Goal: Information Seeking & Learning: Learn about a topic

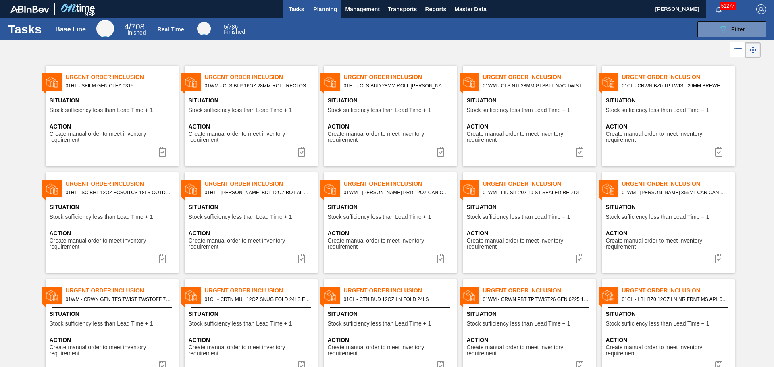
click at [318, 13] on span "Planning" at bounding box center [325, 9] width 24 height 10
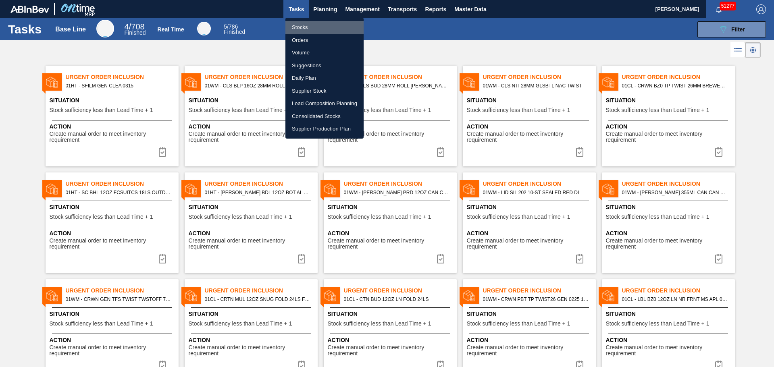
click at [308, 30] on li "Stocks" at bounding box center [324, 27] width 78 height 13
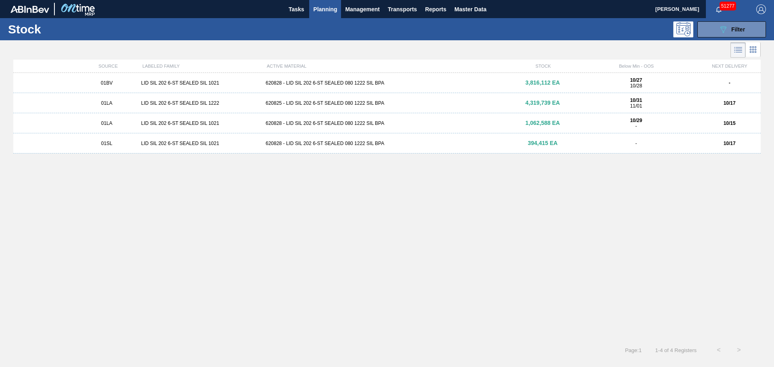
click at [347, 101] on div "620825 - LID SIL 202 6-ST SEALED 080 1222 SIL BPA" at bounding box center [386, 103] width 249 height 6
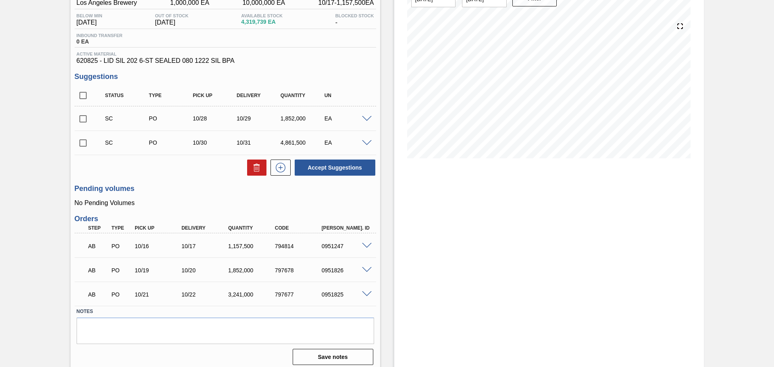
scroll to position [81, 0]
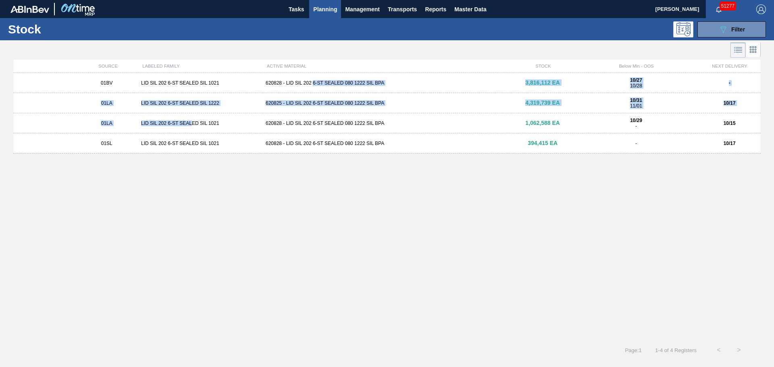
drag, startPoint x: 191, startPoint y: 123, endPoint x: 313, endPoint y: 81, distance: 130.0
click at [313, 81] on div "01BV LID SIL 202 6-ST SEALED SIL 1021 620828 - LID SIL 202 6-ST SEALED 080 1222…" at bounding box center [386, 204] width 747 height 262
click at [313, 81] on div "620828 - LID SIL 202 6-ST SEALED 080 1222 SIL BPA" at bounding box center [386, 83] width 249 height 6
